Goal: Task Accomplishment & Management: Manage account settings

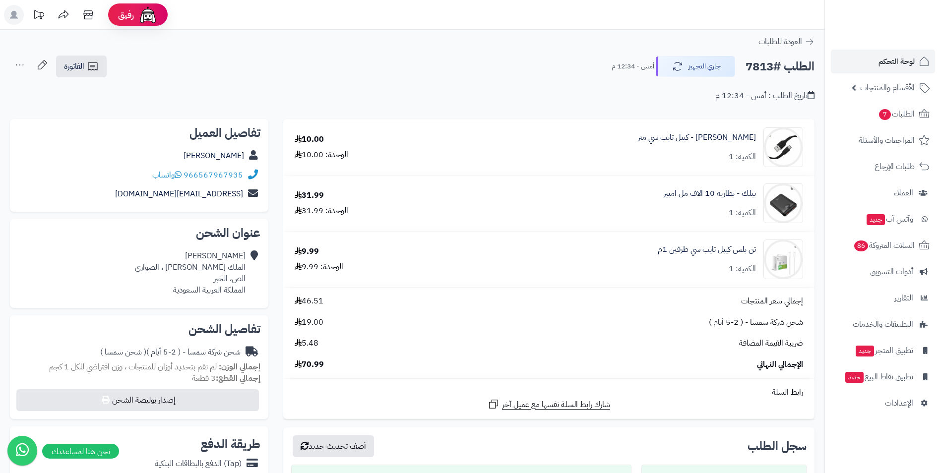
scroll to position [50, 0]
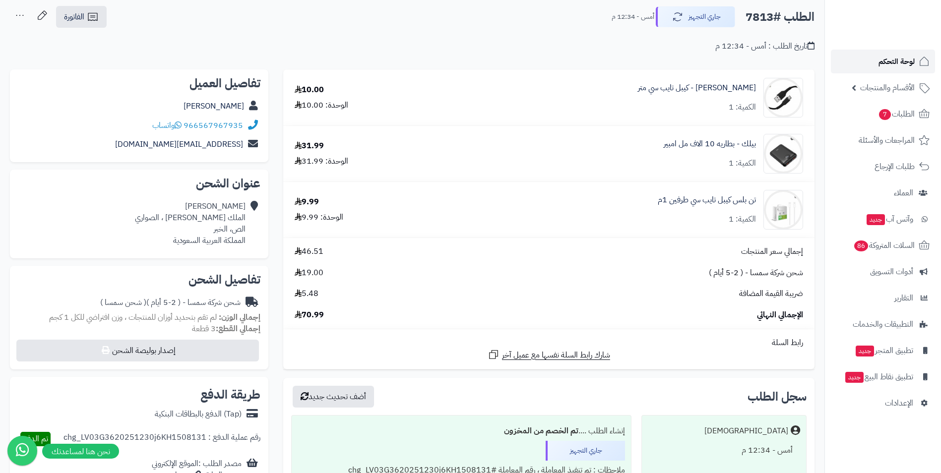
click at [875, 59] on link "لوحة التحكم" at bounding box center [883, 62] width 104 height 24
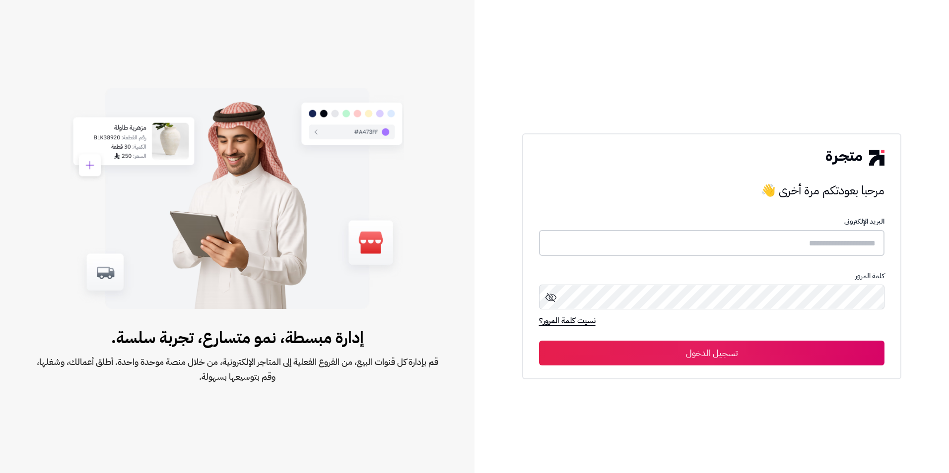
type input "**********"
click at [815, 358] on button "تسجيل الدخول" at bounding box center [712, 352] width 346 height 25
